Goal: Information Seeking & Learning: Learn about a topic

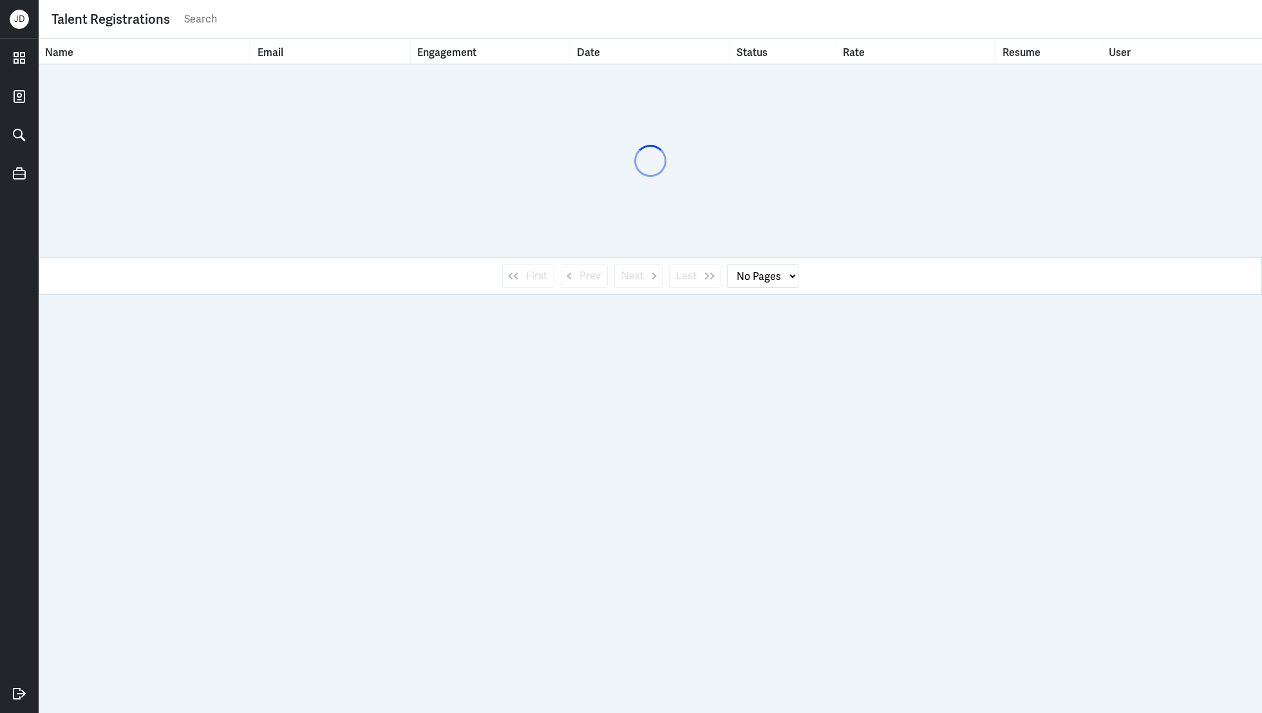
select select "1"
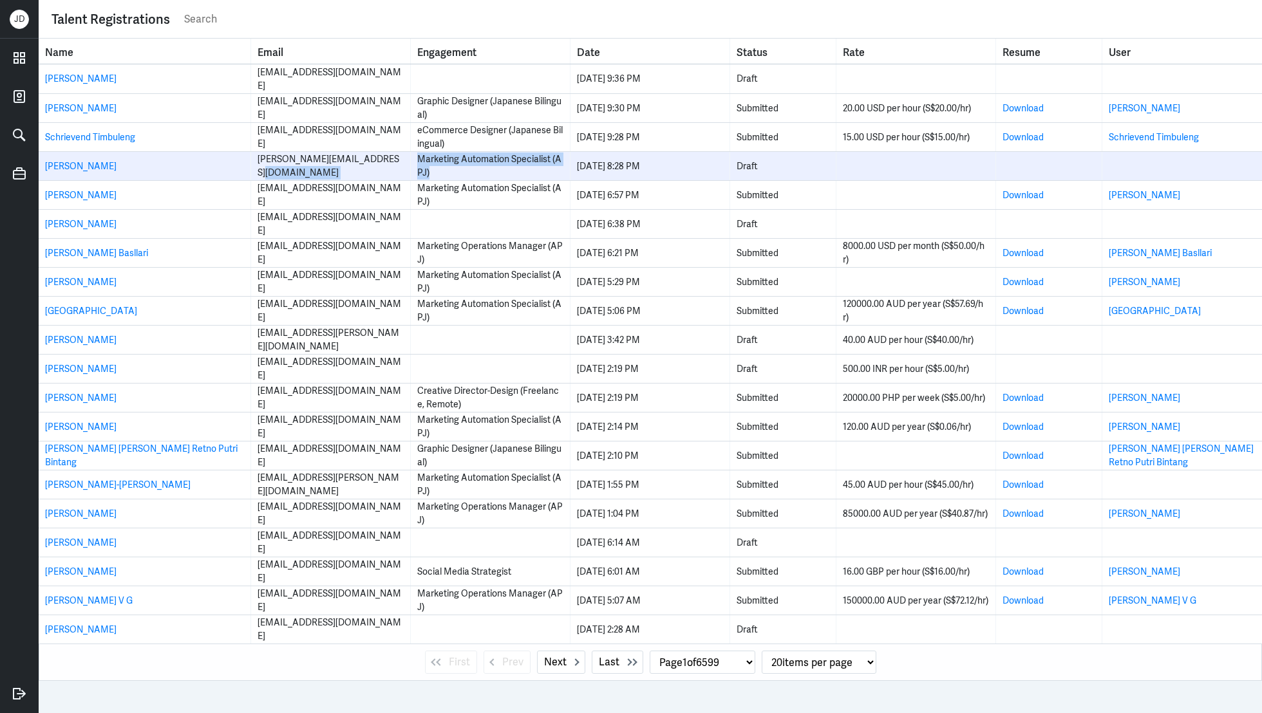
drag, startPoint x: 440, startPoint y: 176, endPoint x: 409, endPoint y: 163, distance: 33.1
click at [409, 163] on tr "Grayson Nguyen grayson.vinhnguyen@gmail.com Marketing Automation Specialist (AP…" at bounding box center [650, 165] width 1223 height 29
copy tr "Marketing Automation Specialist (APJ)"
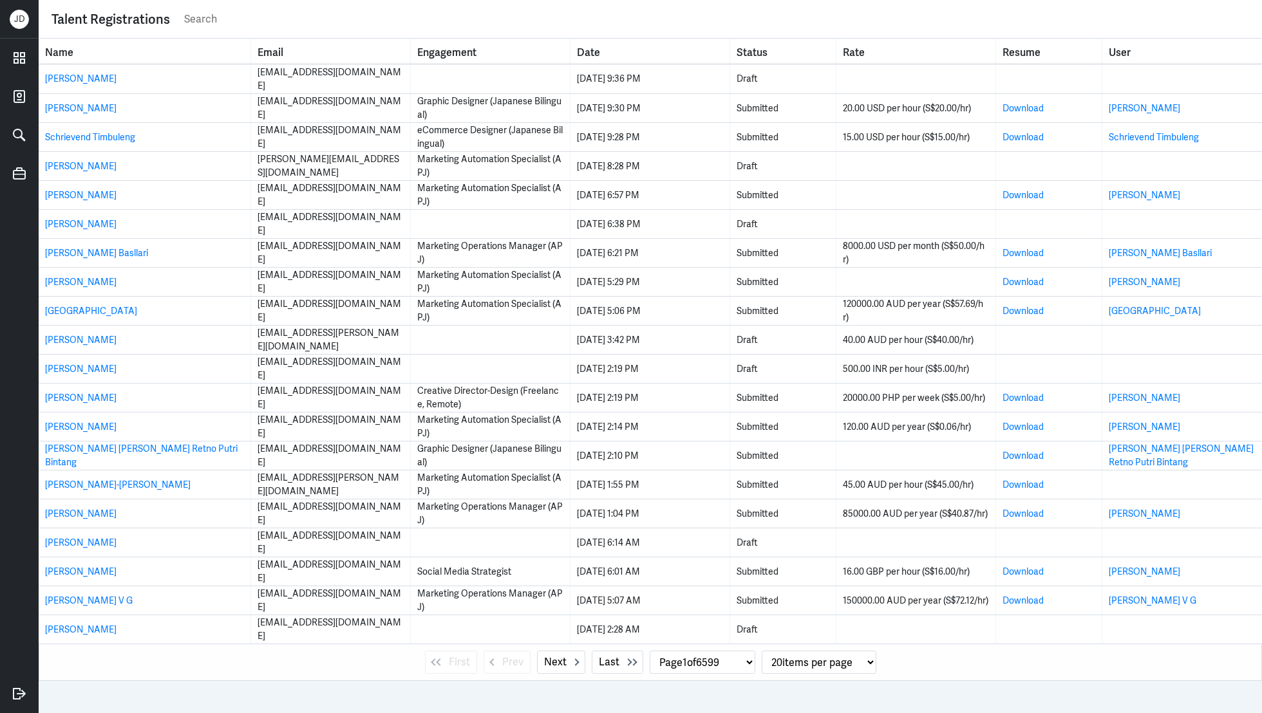
click at [246, 18] on input "text" at bounding box center [716, 19] width 1066 height 19
paste input "Marketing Automation Specialist (APJ)"
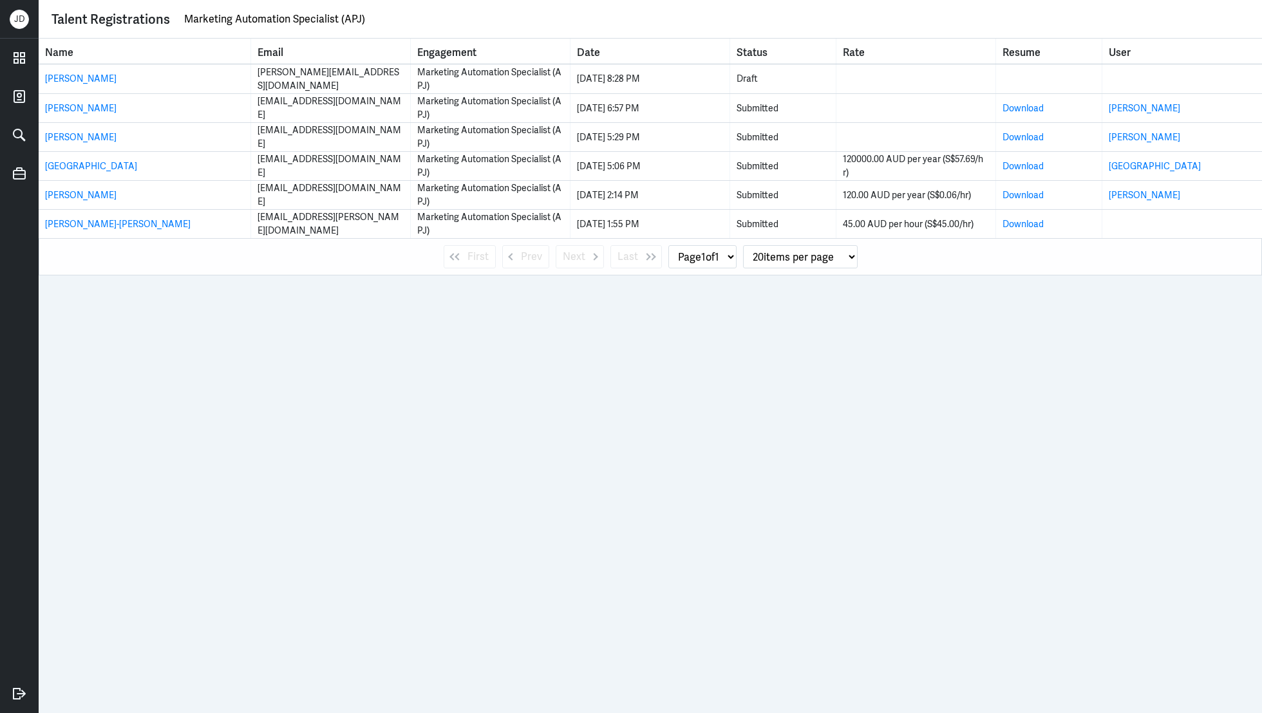
drag, startPoint x: 404, startPoint y: 26, endPoint x: 178, endPoint y: 4, distance: 227.1
click at [178, 4] on div "Talent Registrations Marketing Automation Specialist (APJ)" at bounding box center [650, 19] width 1223 height 39
type input "social media"
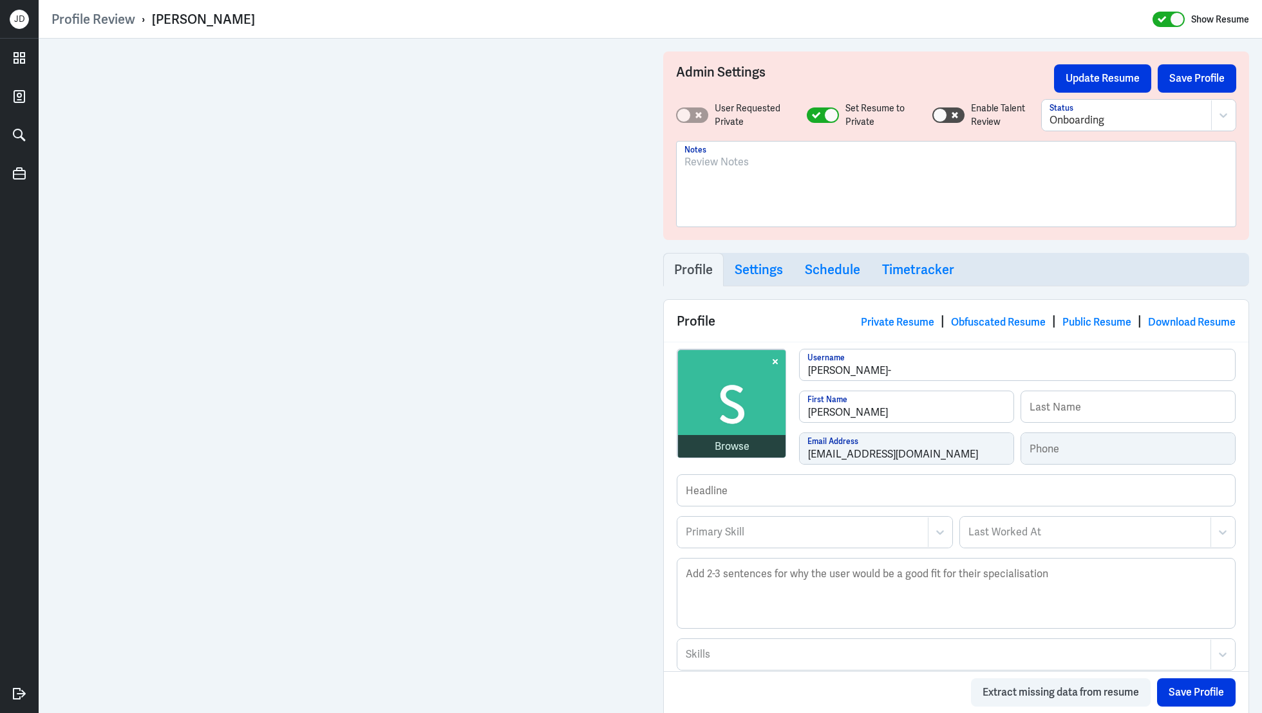
click at [735, 181] on div at bounding box center [955, 190] width 543 height 70
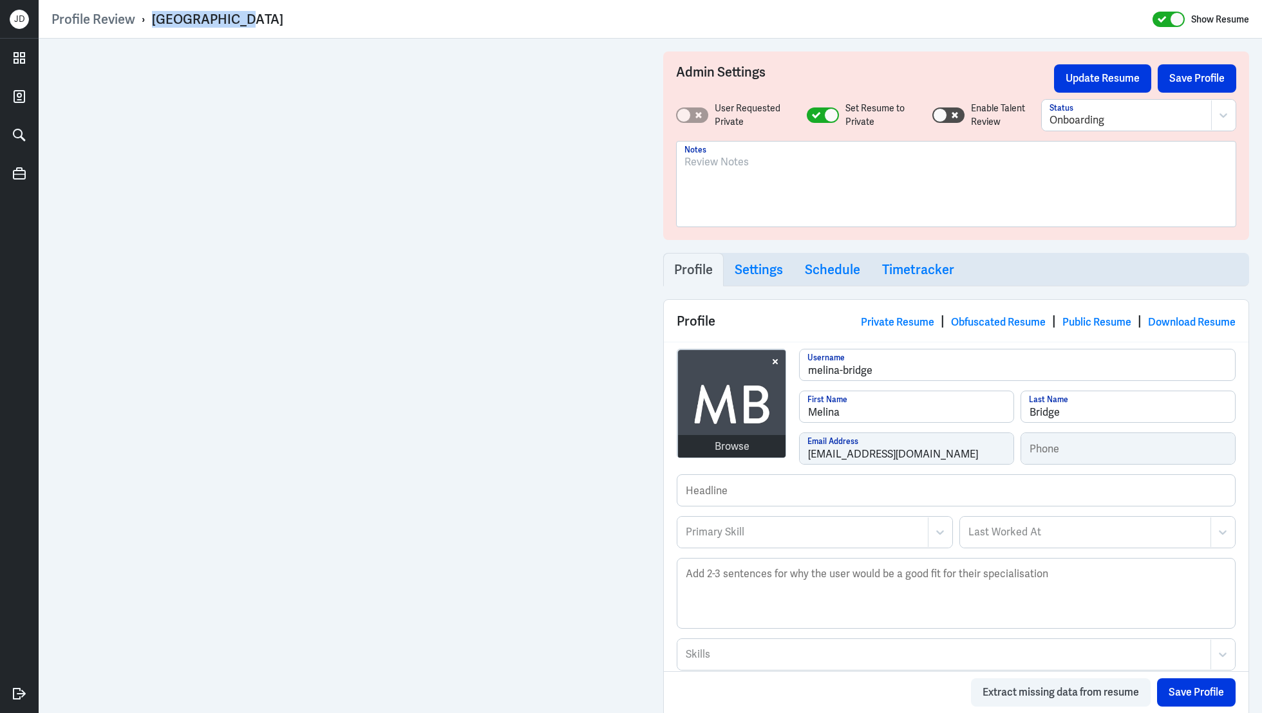
drag, startPoint x: 153, startPoint y: 17, endPoint x: 296, endPoint y: 17, distance: 142.9
click at [296, 17] on div "Profile Review › Melina Bridge Show Resume" at bounding box center [651, 19] width 1198 height 17
copy div "Melina Bridge"
click at [719, 185] on div at bounding box center [955, 190] width 543 height 70
click at [764, 159] on p "AU Based;" at bounding box center [955, 162] width 543 height 15
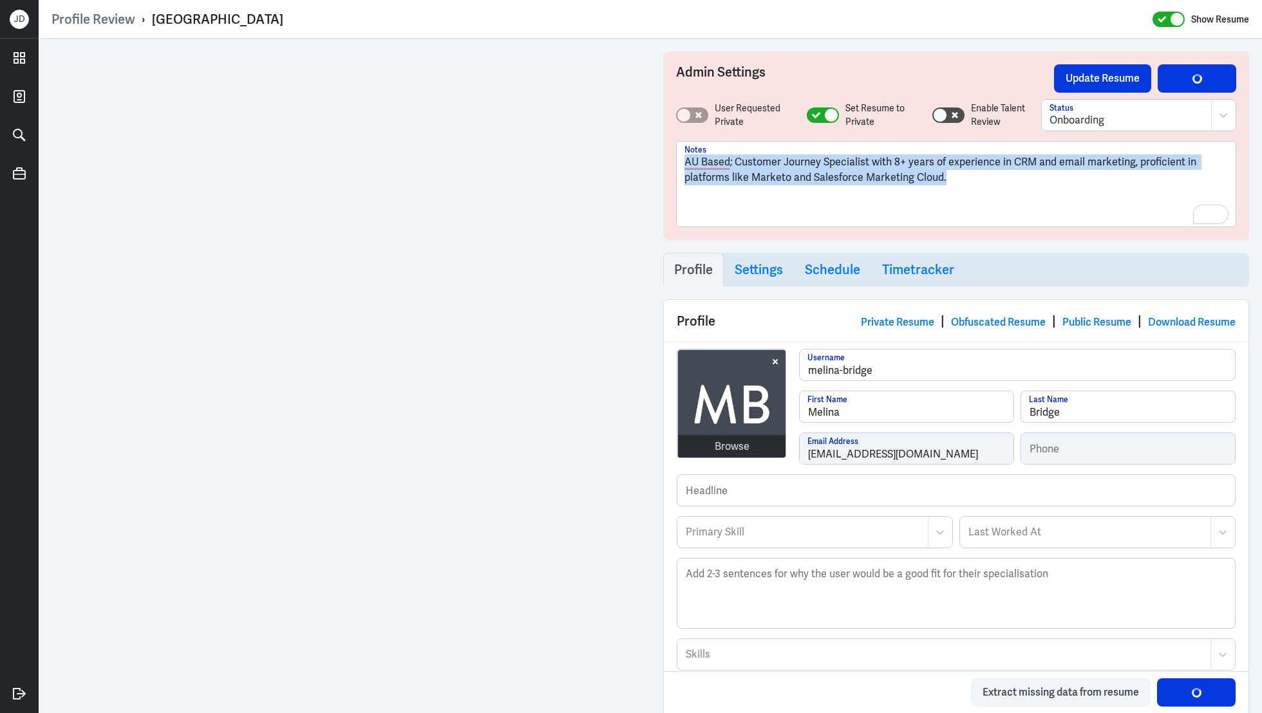
drag, startPoint x: 1006, startPoint y: 171, endPoint x: 646, endPoint y: 121, distance: 363.4
click at [646, 121] on div "Admin Settings Update Resume Save Profile User Requested Private Set Resume to …" at bounding box center [650, 613] width 1223 height 1149
copy p "AU Based; Customer Journey Specialist with 8+ years of experience in CRM and em…"
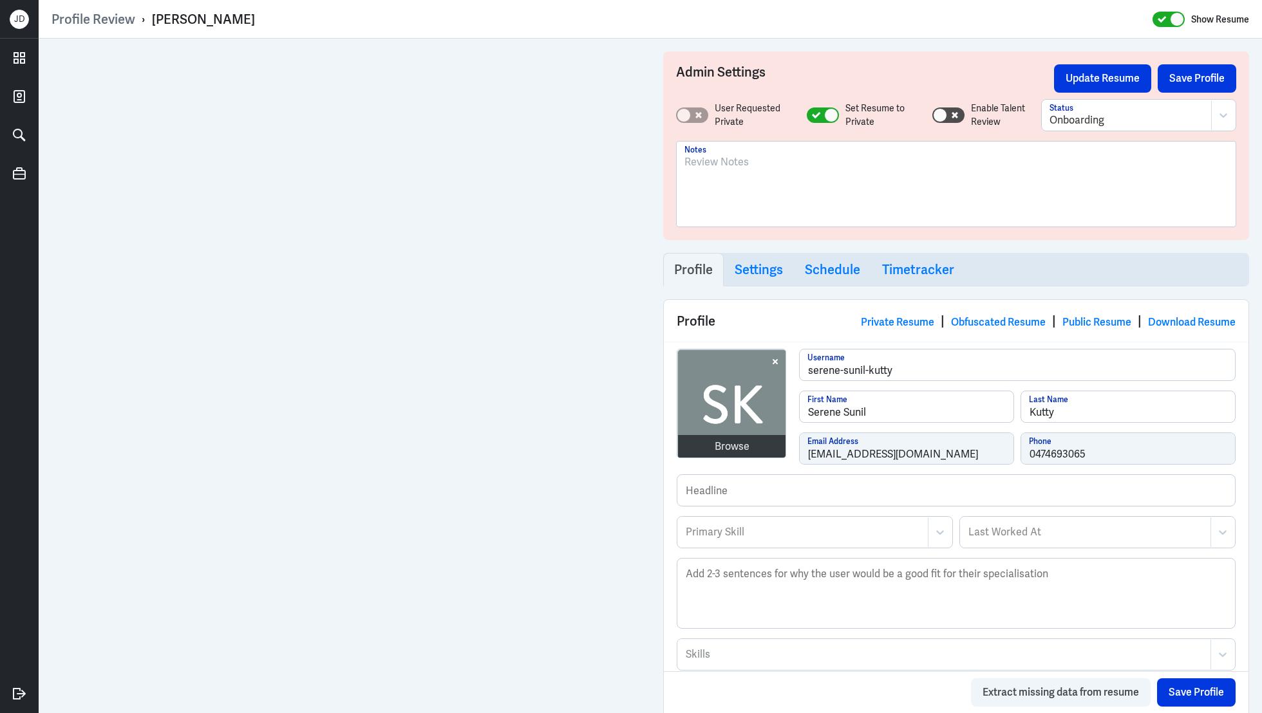
drag, startPoint x: 151, startPoint y: 19, endPoint x: 306, endPoint y: 21, distance: 155.2
click at [306, 21] on div "Profile Review › [PERSON_NAME] Show Resume" at bounding box center [651, 19] width 1198 height 17
copy div "[PERSON_NAME]"
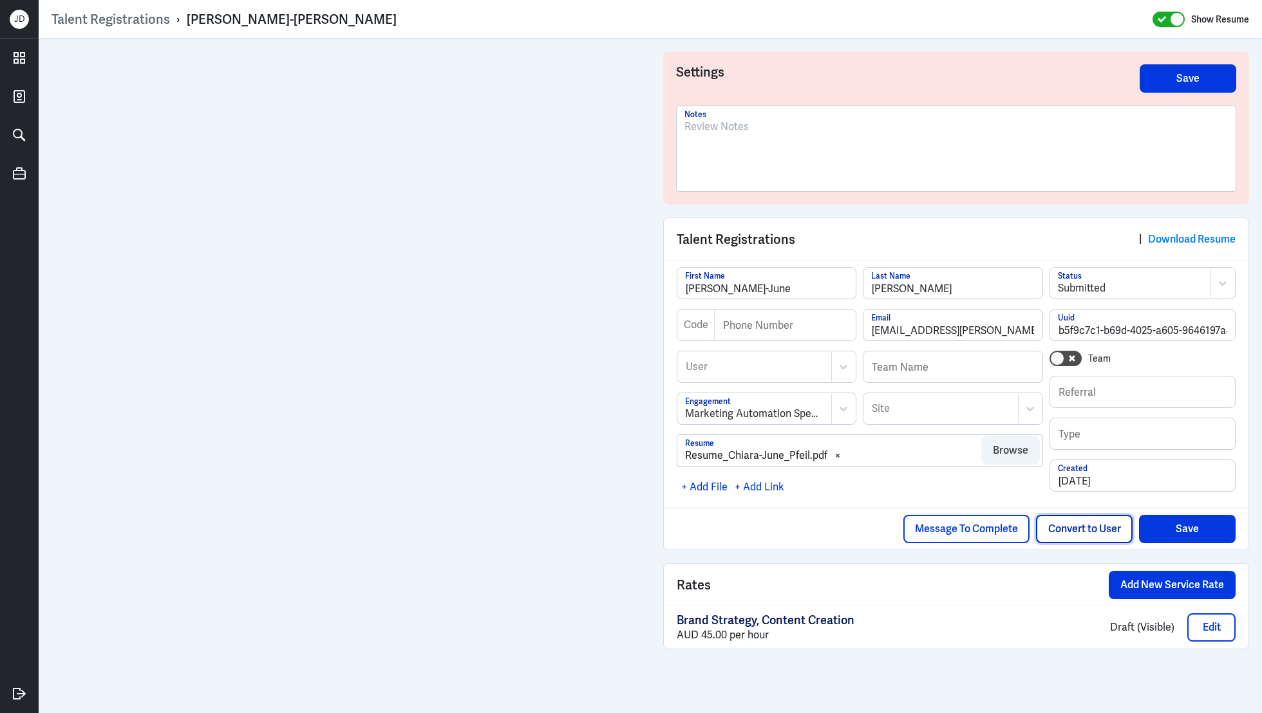
click at [1079, 528] on button "Convert to User" at bounding box center [1084, 529] width 97 height 28
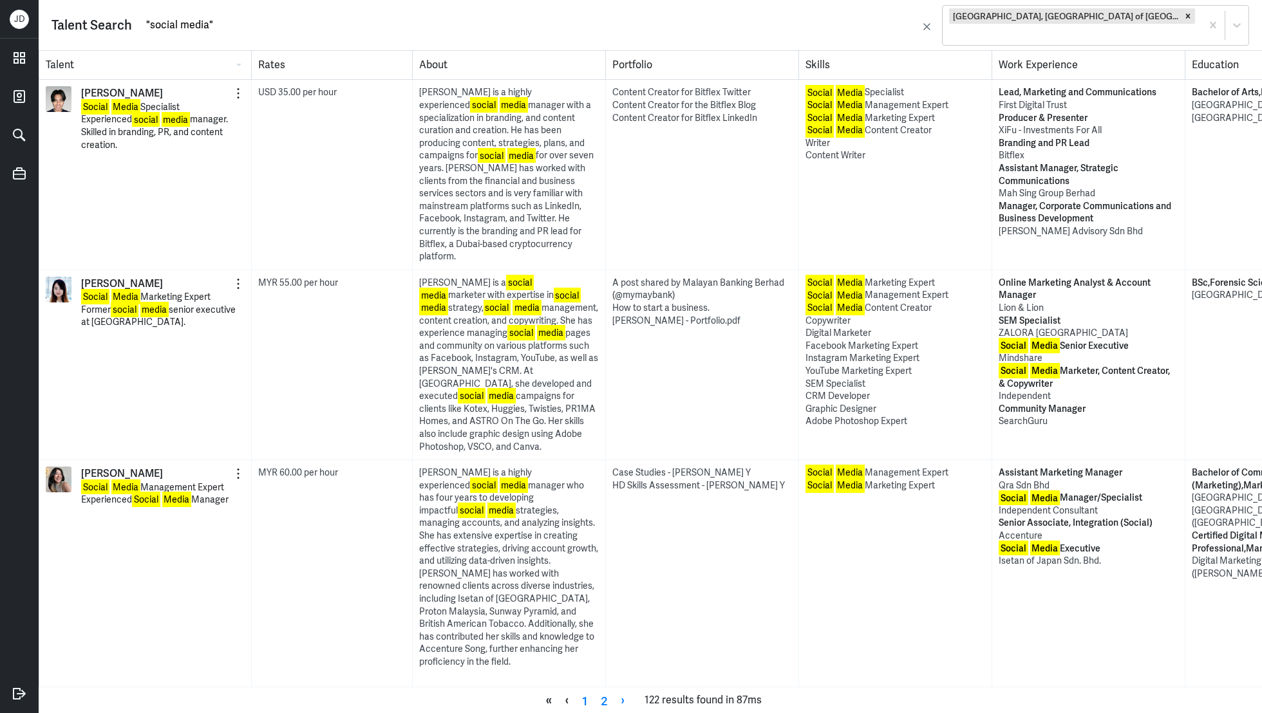
scroll to position [5357, 0]
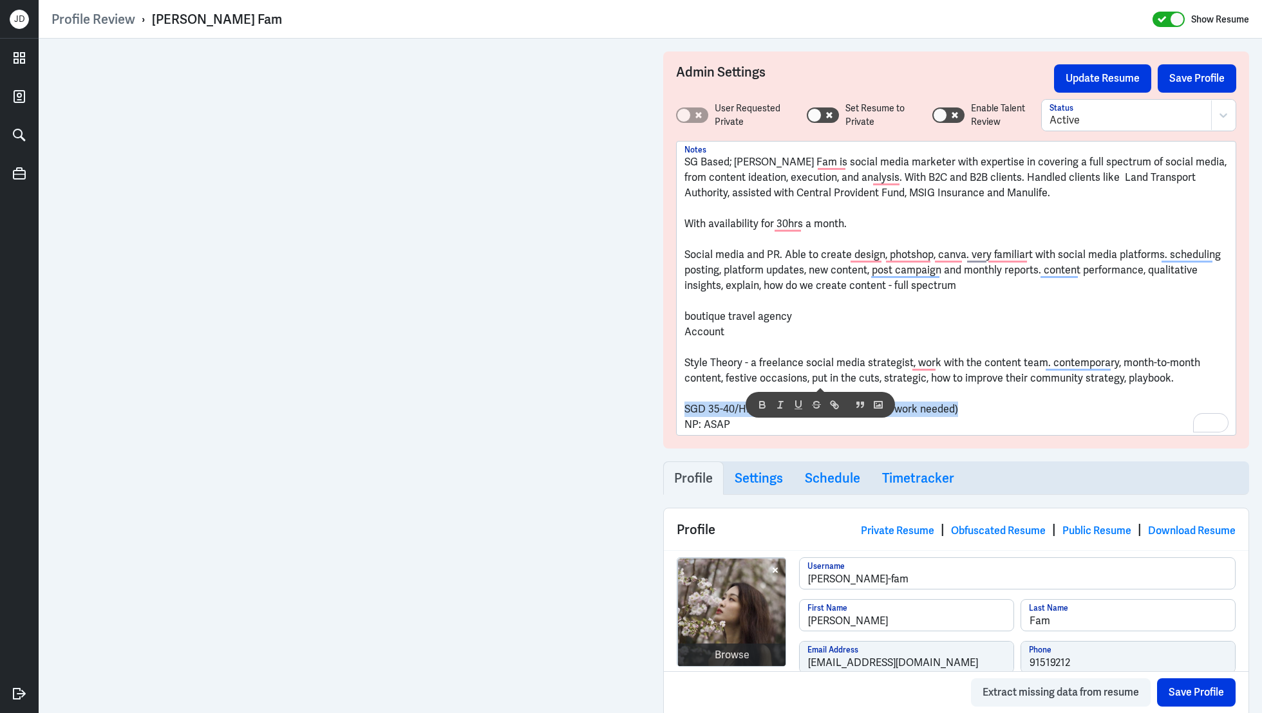
scroll to position [44, 0]
